Goal: Task Accomplishment & Management: Use online tool/utility

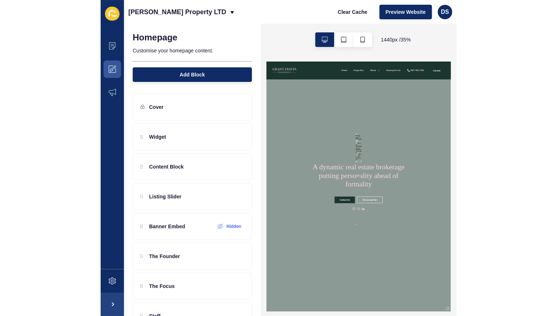
scroll to position [109, 0]
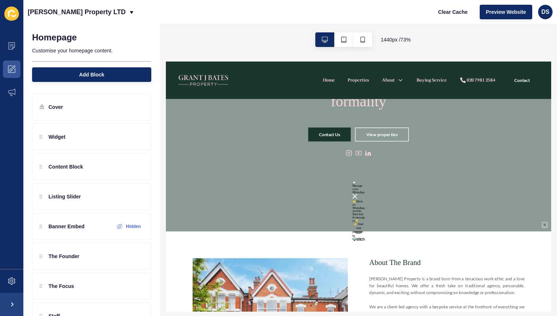
click at [356, 245] on img at bounding box center [423, 245] width 7 height 7
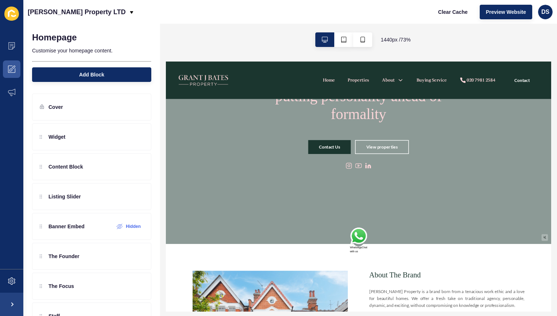
scroll to position [73, 0]
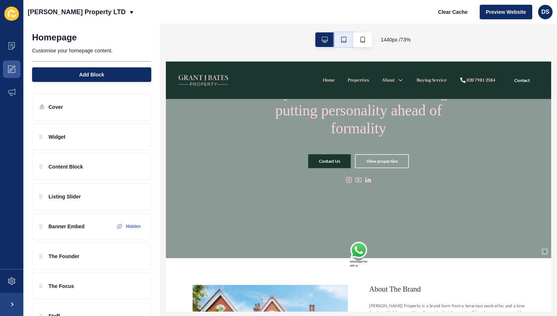
click at [345, 38] on button "button" at bounding box center [343, 39] width 19 height 15
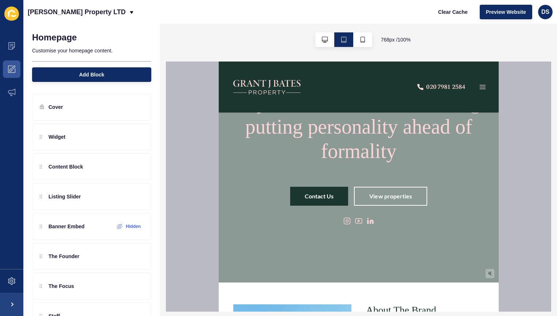
scroll to position [109, 0]
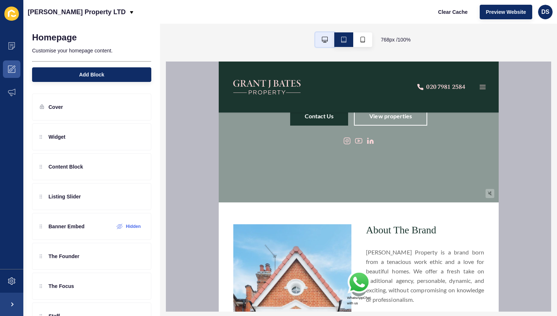
click at [328, 40] on button "button" at bounding box center [324, 39] width 19 height 15
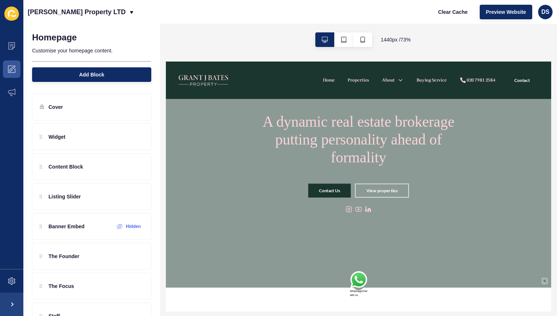
scroll to position [73, 0]
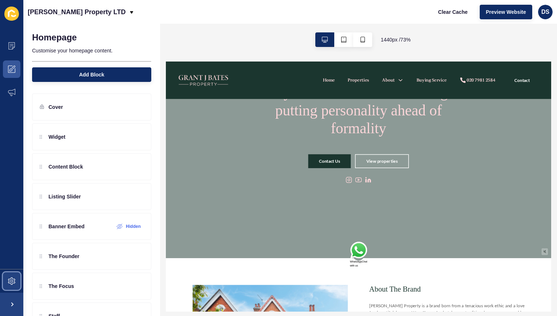
click at [9, 275] on span at bounding box center [11, 281] width 23 height 23
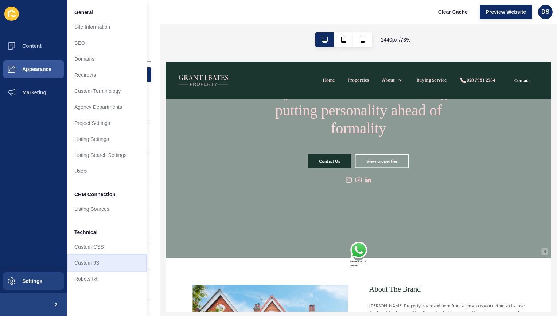
click at [98, 262] on link "Custom JS" at bounding box center [107, 263] width 80 height 16
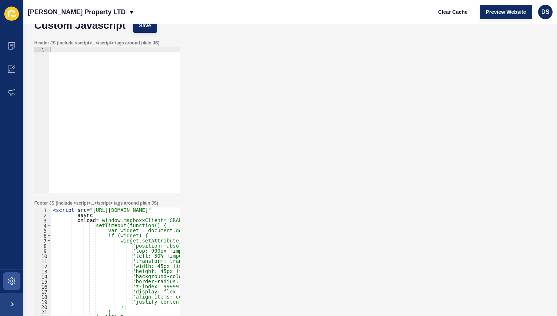
scroll to position [57, 0]
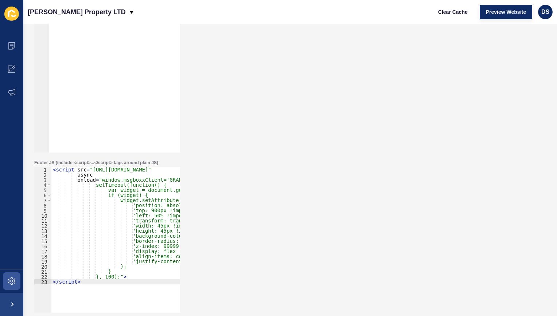
click at [101, 203] on div "< script src = "[URL][DOMAIN_NAME]" async onload = "window.msgboxxClient='GRANT…" at bounding box center [147, 242] width 192 height 150
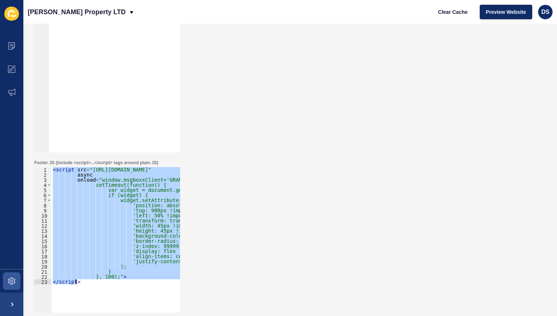
paste textarea
type textarea "</script>"
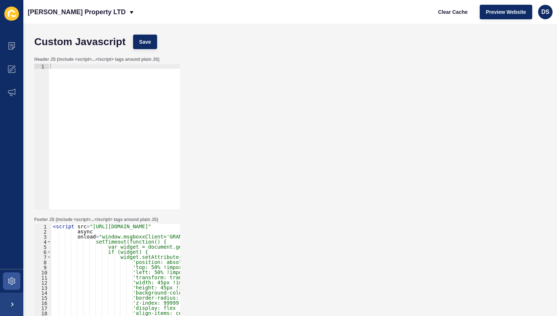
scroll to position [0, 0]
click at [152, 39] on button "Save" at bounding box center [145, 42] width 24 height 15
click at [9, 282] on icon at bounding box center [11, 281] width 7 height 7
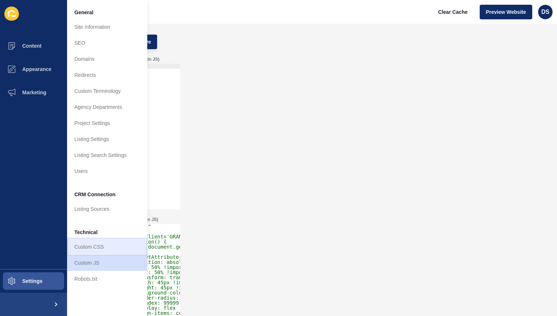
click at [103, 246] on link "Custom CSS" at bounding box center [107, 247] width 80 height 16
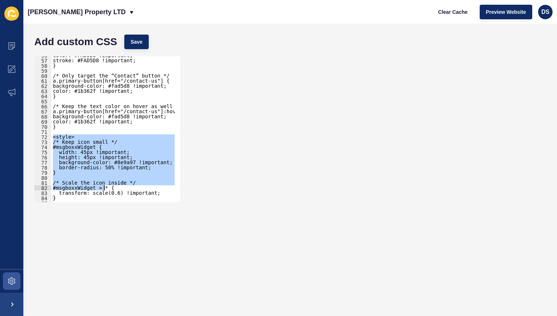
scroll to position [359, 0]
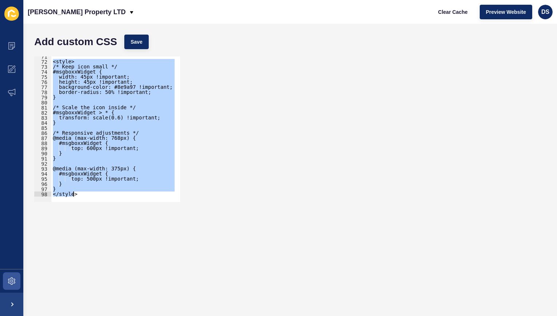
drag, startPoint x: 53, startPoint y: 137, endPoint x: 143, endPoint y: 215, distance: 119.3
click at [143, 215] on form "Add custom CSS Save <style> 71 72 73 74 75 76 77 78 79 80 81 82 83 84 85 86 87 …" at bounding box center [290, 170] width 519 height 278
paste textarea
type textarea "</style>"
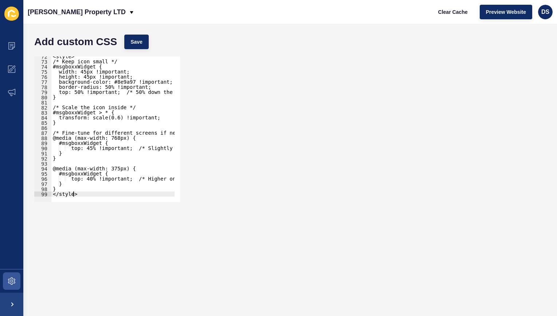
scroll to position [343, 0]
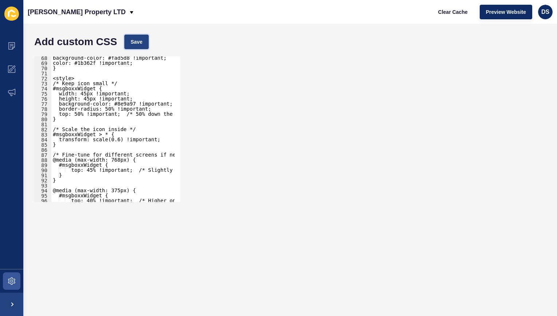
click at [136, 48] on button "Save" at bounding box center [136, 42] width 24 height 15
click at [17, 71] on span at bounding box center [11, 69] width 23 height 23
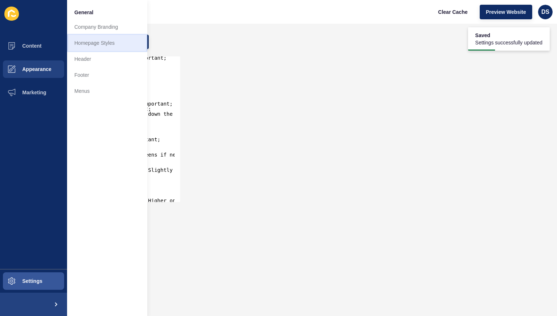
click at [108, 44] on link "Homepage Styles" at bounding box center [107, 43] width 80 height 16
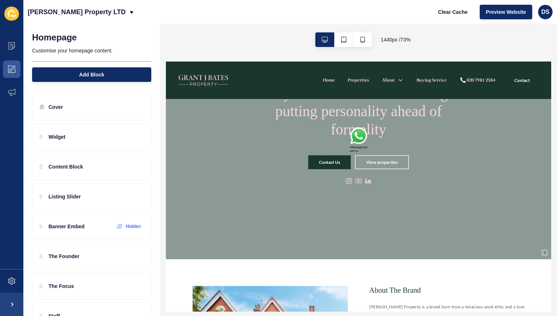
scroll to position [73, 0]
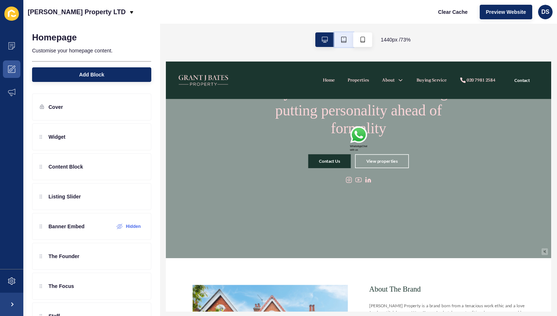
click at [343, 42] on icon "button" at bounding box center [344, 40] width 6 height 6
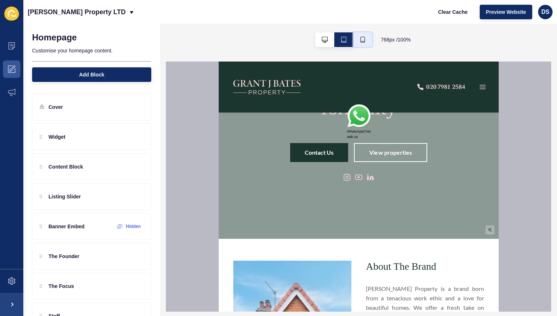
click at [356, 39] on icon "button" at bounding box center [363, 40] width 6 height 6
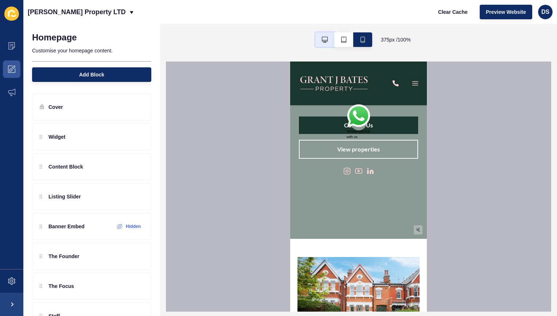
click at [322, 40] on icon "button" at bounding box center [325, 40] width 6 height 6
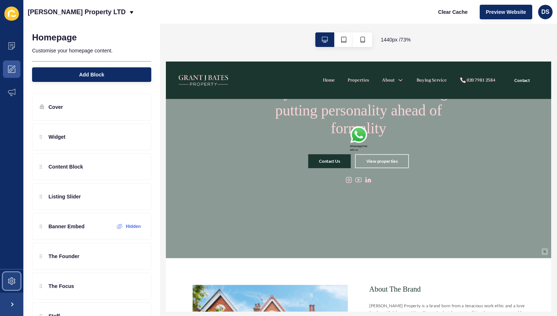
click at [16, 278] on span at bounding box center [11, 281] width 23 height 23
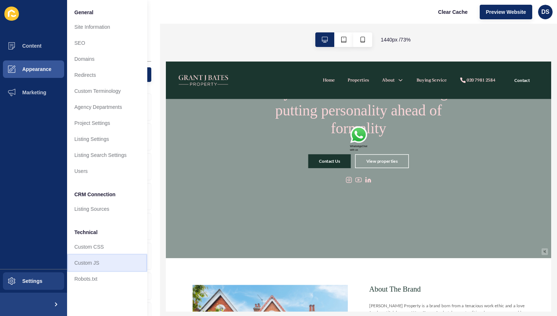
click at [98, 262] on link "Custom JS" at bounding box center [107, 263] width 80 height 16
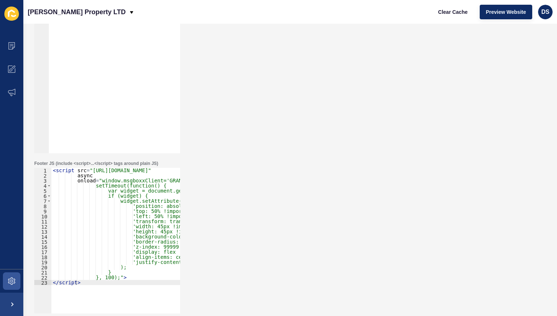
scroll to position [57, 0]
click at [146, 216] on div "< script src = "[URL][DOMAIN_NAME]" async onload = "window.msgboxxClient='GRANT…" at bounding box center [150, 242] width 199 height 150
click at [144, 218] on div "< script src = "[URL][DOMAIN_NAME]" async onload = "window.msgboxxClient='GRANT…" at bounding box center [150, 242] width 199 height 150
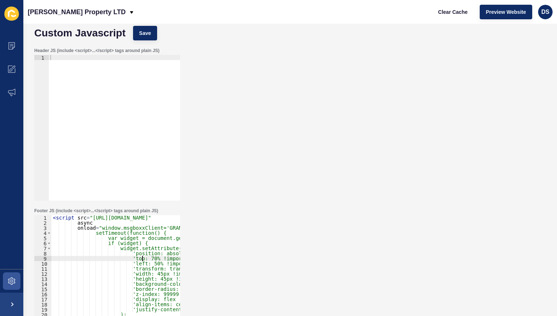
scroll to position [0, 0]
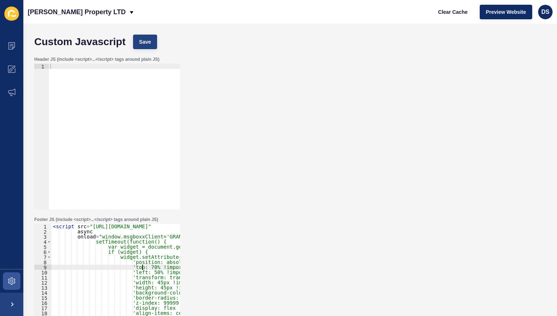
type textarea "'top: 70% !important;' + /* 50% down the page */"
click at [153, 43] on button "Save" at bounding box center [145, 42] width 24 height 15
click at [15, 279] on icon at bounding box center [11, 281] width 7 height 7
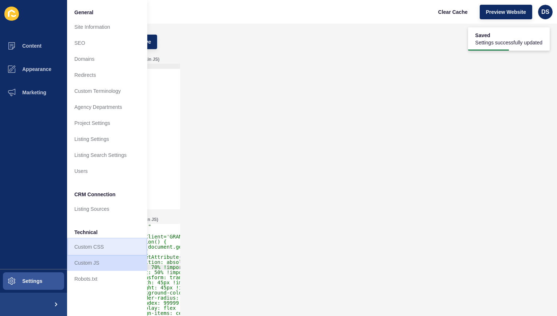
click at [103, 245] on link "Custom CSS" at bounding box center [107, 247] width 80 height 16
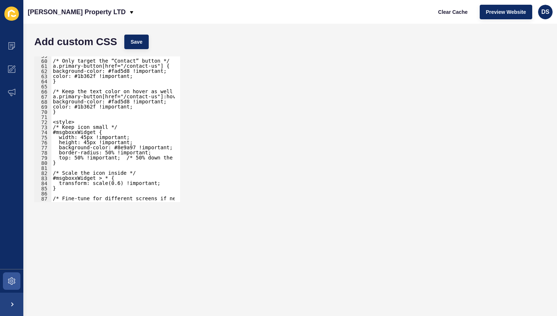
scroll to position [321, 0]
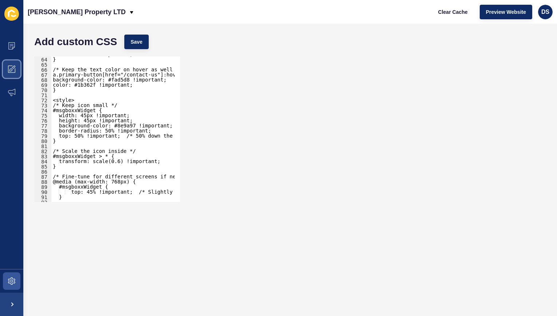
click at [11, 67] on icon at bounding box center [11, 69] width 7 height 7
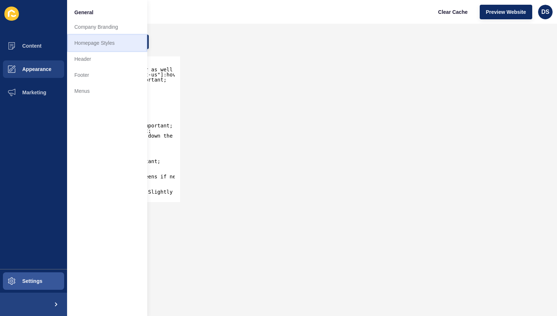
click at [109, 48] on link "Homepage Styles" at bounding box center [107, 43] width 80 height 16
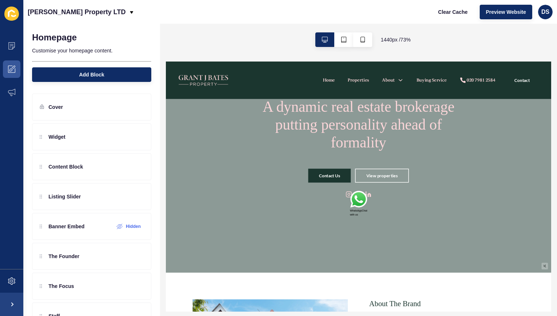
scroll to position [73, 0]
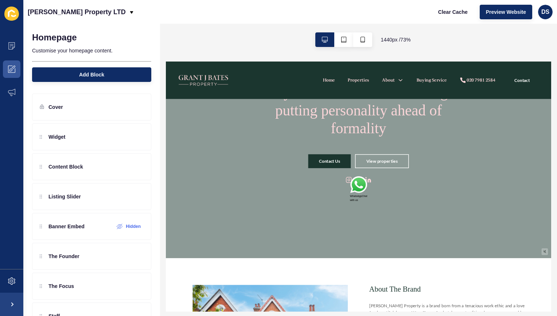
click at [356, 236] on img at bounding box center [428, 230] width 24 height 25
click at [356, 298] on img at bounding box center [421, 296] width 3 height 3
click at [6, 277] on span at bounding box center [11, 281] width 23 height 23
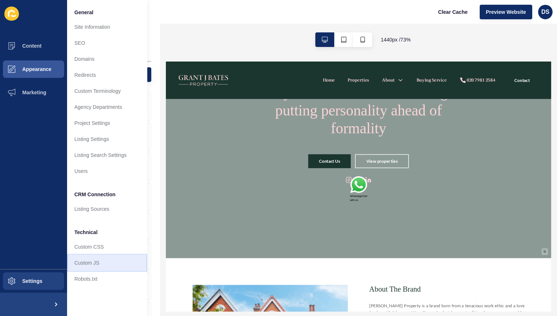
click at [103, 263] on link "Custom JS" at bounding box center [107, 263] width 80 height 16
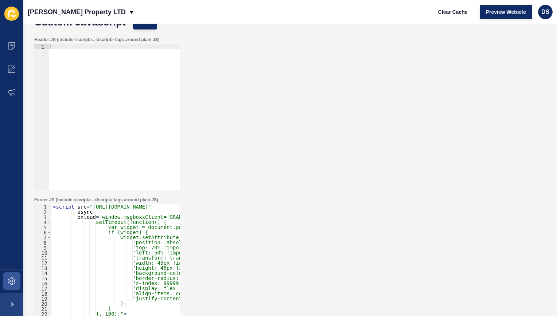
scroll to position [57, 0]
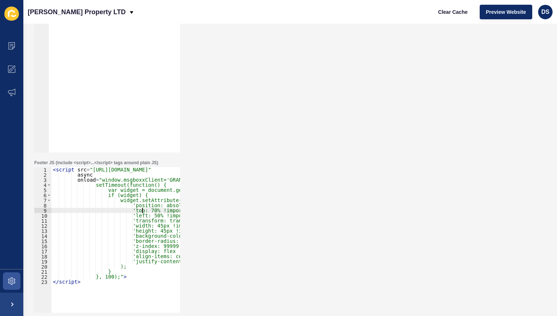
click at [142, 211] on div "< script src = "[URL][DOMAIN_NAME]" async onload = "window.msgboxxClient='GRANT…" at bounding box center [150, 242] width 199 height 150
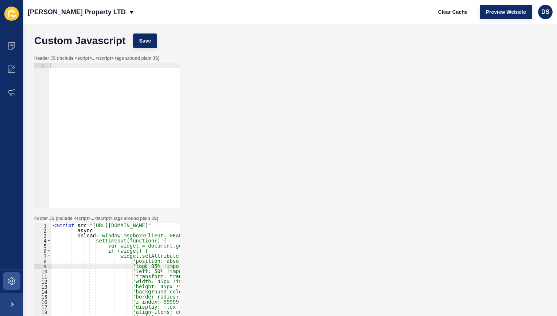
scroll to position [0, 0]
type textarea "'top: 85% !important;' + /* 50% down the page */"
click at [144, 47] on button "Save" at bounding box center [145, 42] width 24 height 15
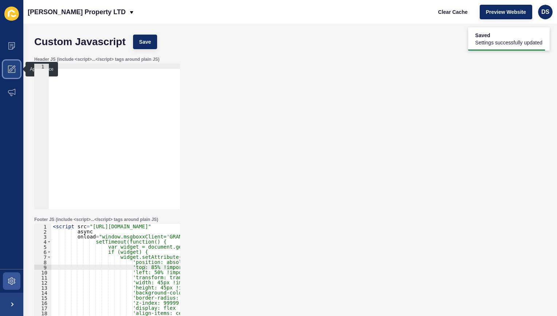
click at [7, 68] on span at bounding box center [11, 69] width 23 height 23
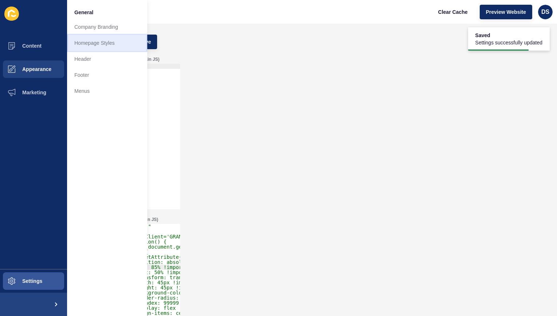
click at [101, 48] on link "Homepage Styles" at bounding box center [107, 43] width 80 height 16
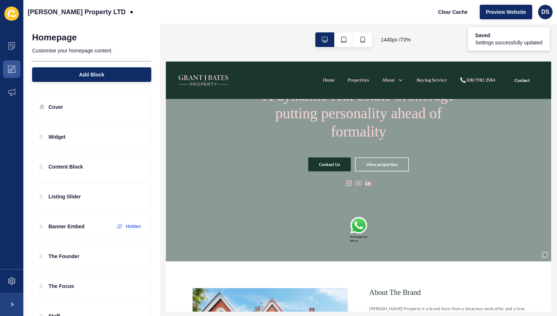
scroll to position [73, 0]
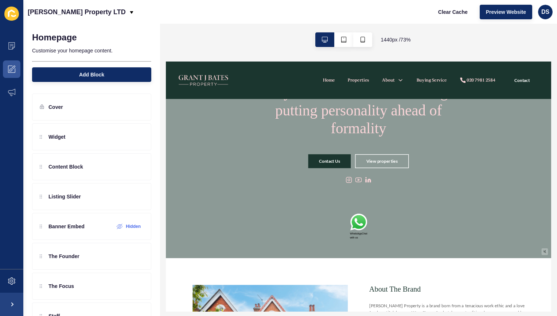
click at [356, 275] on img at bounding box center [428, 281] width 24 height 25
click at [356, 245] on img at bounding box center [423, 243] width 7 height 7
